Goal: Transaction & Acquisition: Purchase product/service

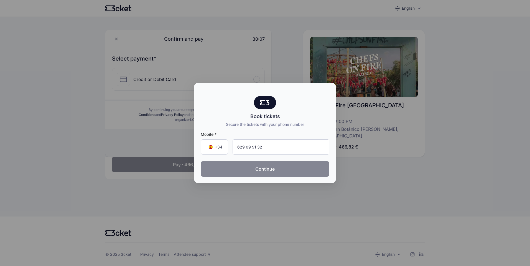
type input "629 09 91 32"
click at [267, 169] on button "Continue" at bounding box center [265, 169] width 129 height 16
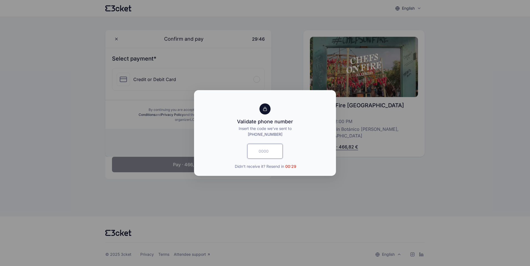
click at [264, 150] on input "text" at bounding box center [264, 151] width 35 height 15
type input "2140"
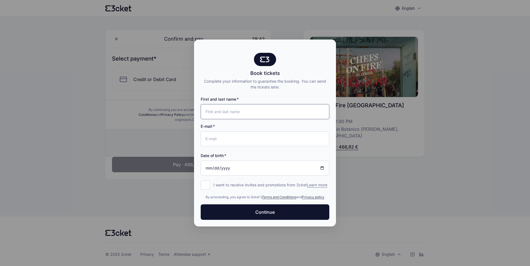
click at [240, 110] on input "First and last name" at bounding box center [265, 111] width 129 height 15
type input "BELEN LOPEZ COLMENAREJO"
click at [247, 140] on input "E-mail" at bounding box center [265, 139] width 129 height 15
type input "belenlop.71@gmail.com"
click at [242, 168] on input "Date of birth" at bounding box center [265, 168] width 129 height 15
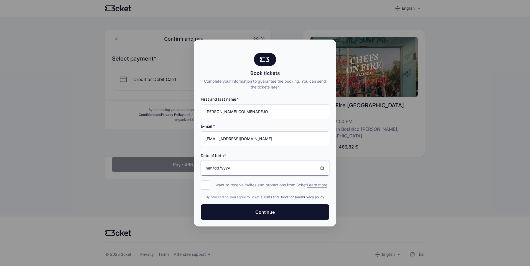
type input "7971-12-31"
type input "1971-12-31"
click at [204, 181] on input "I want to receive invites and promotions from 3cket Learn more form.register.op…" at bounding box center [205, 185] width 9 height 9
click at [205, 183] on input "I want to receive invites and promotions from 3cket Learn more form.register.op…" at bounding box center [205, 185] width 9 height 9
checkbox input "false"
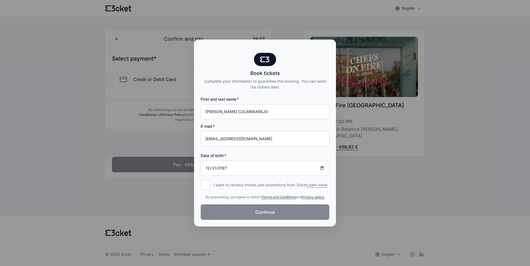
click at [268, 215] on span "Continue" at bounding box center [264, 212] width 19 height 7
drag, startPoint x: 302, startPoint y: 40, endPoint x: 338, endPoint y: 77, distance: 50.5
click at [338, 77] on div "Book tickets Complete your information to guarantee the booking. You can send t…" at bounding box center [265, 133] width 530 height 266
click at [361, 188] on div at bounding box center [265, 133] width 530 height 266
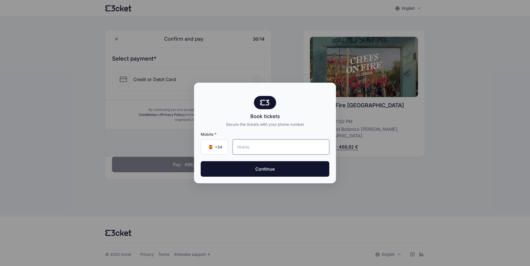
click at [271, 151] on input "tel" at bounding box center [280, 147] width 97 height 15
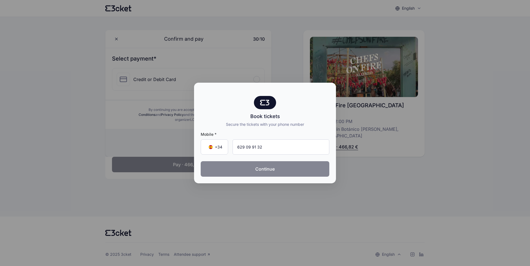
type input "629 09 91 32"
click at [266, 169] on button "Continue" at bounding box center [265, 169] width 129 height 16
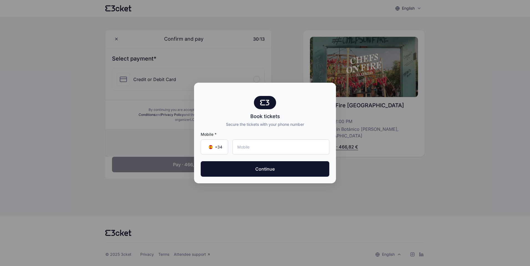
click at [417, 7] on div at bounding box center [265, 133] width 530 height 266
click at [269, 145] on input "tel" at bounding box center [280, 147] width 97 height 15
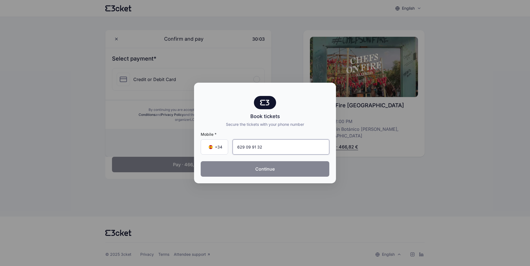
type input "629 09 91 32"
click at [265, 169] on button "Continue" at bounding box center [265, 169] width 129 height 16
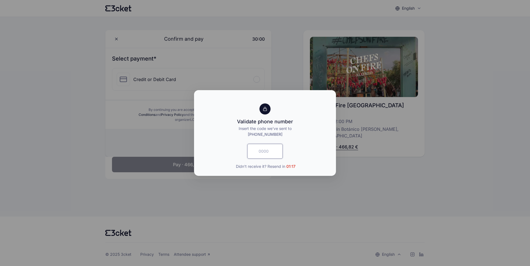
click at [271, 155] on input "text" at bounding box center [264, 151] width 35 height 15
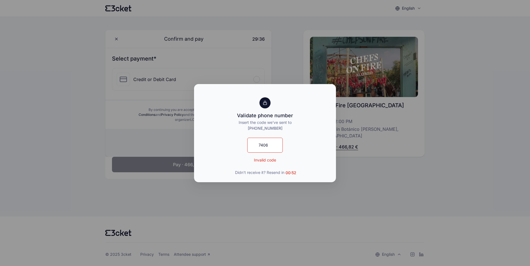
click at [301, 162] on div "7406 Invalid code Didn't receive it? Resend in 00:52" at bounding box center [265, 157] width 129 height 38
click at [270, 162] on p "Invalid code" at bounding box center [265, 160] width 22 height 6
click at [268, 144] on input "7406" at bounding box center [264, 145] width 35 height 15
drag, startPoint x: 268, startPoint y: 144, endPoint x: 307, endPoint y: 144, distance: 39.1
click at [307, 144] on div "7406 Invalid code Didn't receive it? Resend in 00:49" at bounding box center [265, 157] width 129 height 38
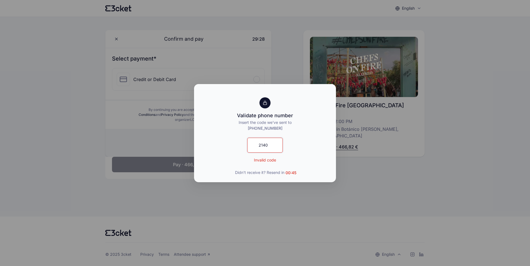
drag, startPoint x: 271, startPoint y: 145, endPoint x: 242, endPoint y: 148, distance: 29.5
click at [243, 146] on div "2140 Invalid code Didn't receive it? Resend in 00:45" at bounding box center [265, 157] width 129 height 38
type input "7406"
click at [322, 159] on div "7406 Invalid code Didn't receive it? Resend in 00:40" at bounding box center [265, 157] width 129 height 38
click at [361, 190] on div at bounding box center [265, 133] width 530 height 266
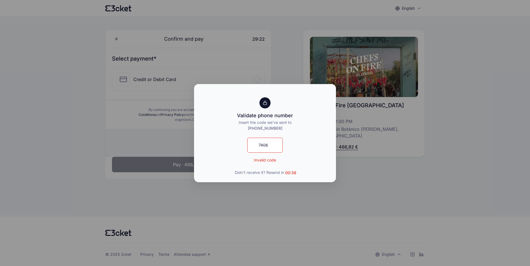
click at [272, 160] on p "Invalid code" at bounding box center [265, 160] width 22 height 6
click at [383, 174] on div at bounding box center [265, 133] width 530 height 266
click at [273, 146] on input "7406" at bounding box center [264, 145] width 35 height 15
click at [384, 177] on div at bounding box center [265, 133] width 530 height 266
